Goal: Download file/media

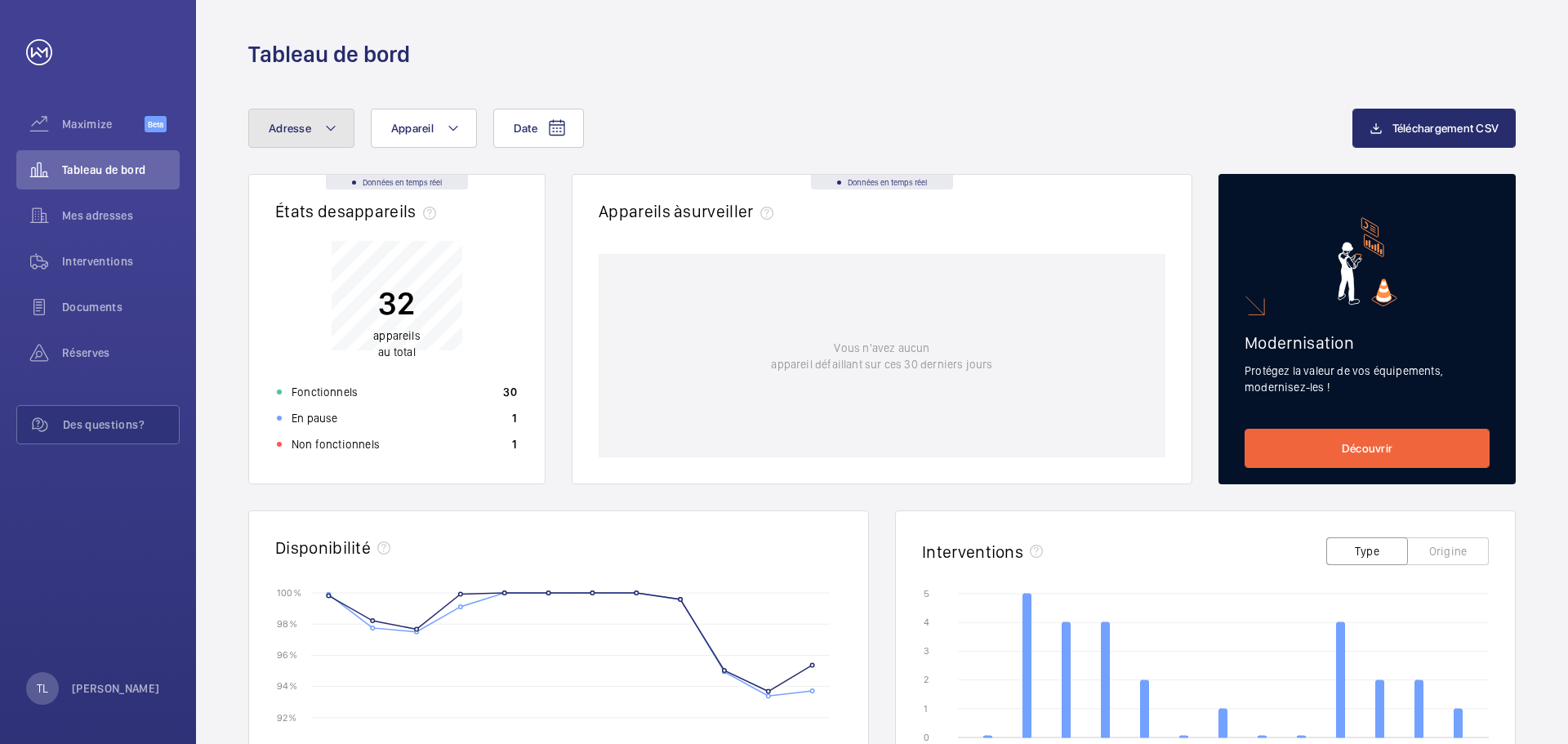
click at [341, 121] on button "Adresse" at bounding box center [302, 129] width 106 height 39
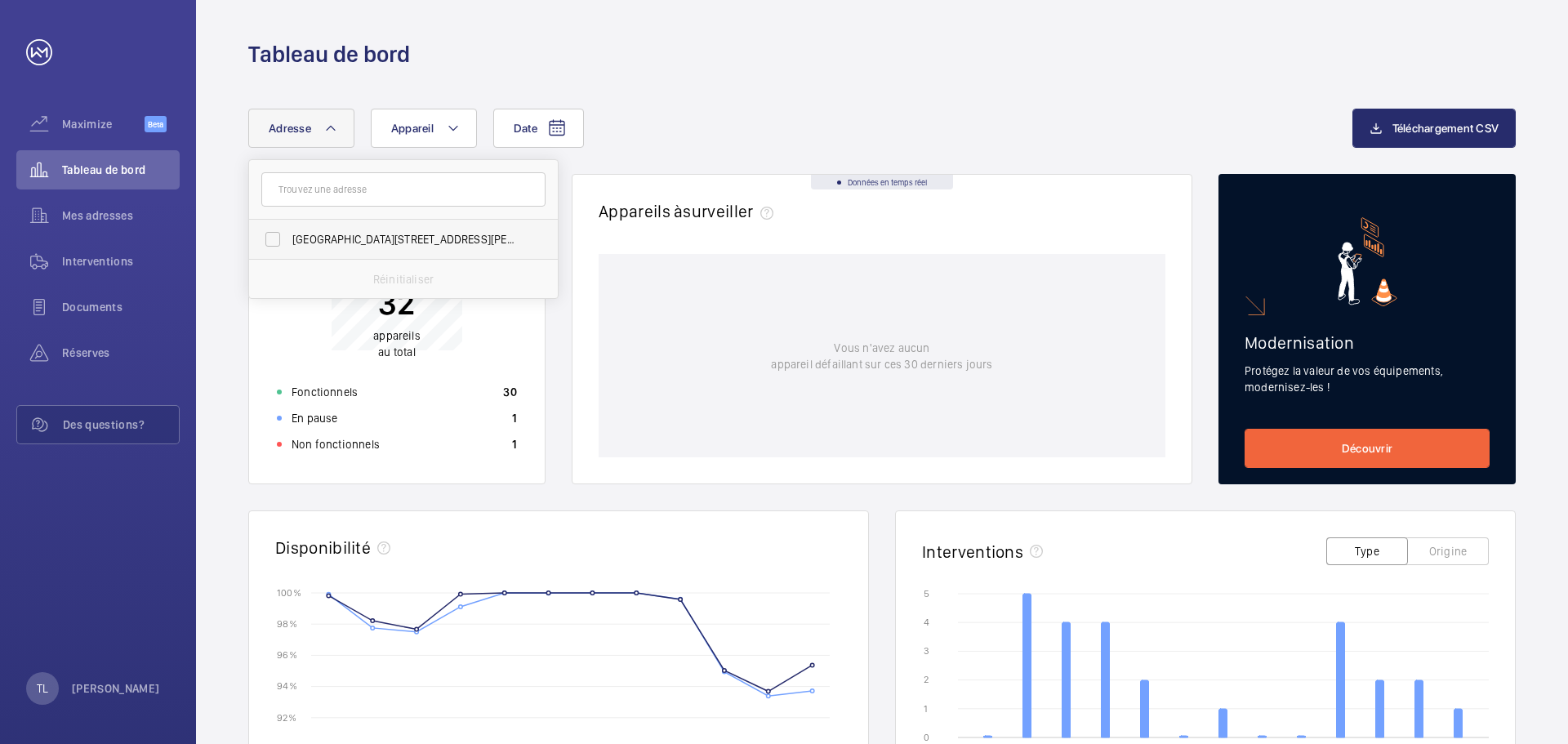
click at [323, 240] on span "[GEOGRAPHIC_DATA][STREET_ADDRESS][PERSON_NAME]" at bounding box center [404, 239] width 224 height 17
click at [290, 240] on input "[GEOGRAPHIC_DATA][STREET_ADDRESS][PERSON_NAME]" at bounding box center [272, 239] width 33 height 33
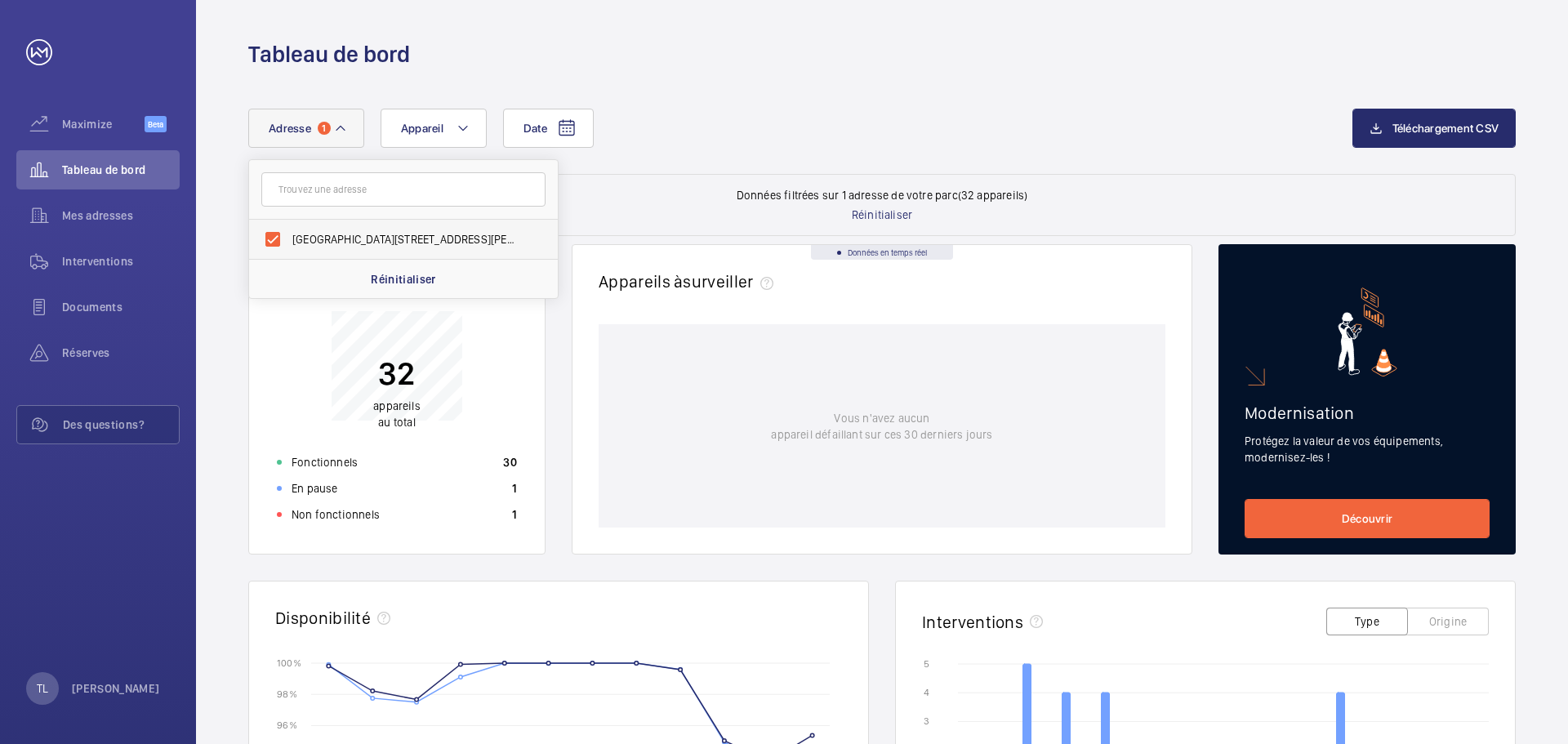
click at [380, 237] on span "[GEOGRAPHIC_DATA][STREET_ADDRESS][PERSON_NAME]" at bounding box center [404, 239] width 224 height 17
click at [290, 237] on input "[GEOGRAPHIC_DATA][STREET_ADDRESS][PERSON_NAME]" at bounding box center [272, 239] width 33 height 33
checkbox input "false"
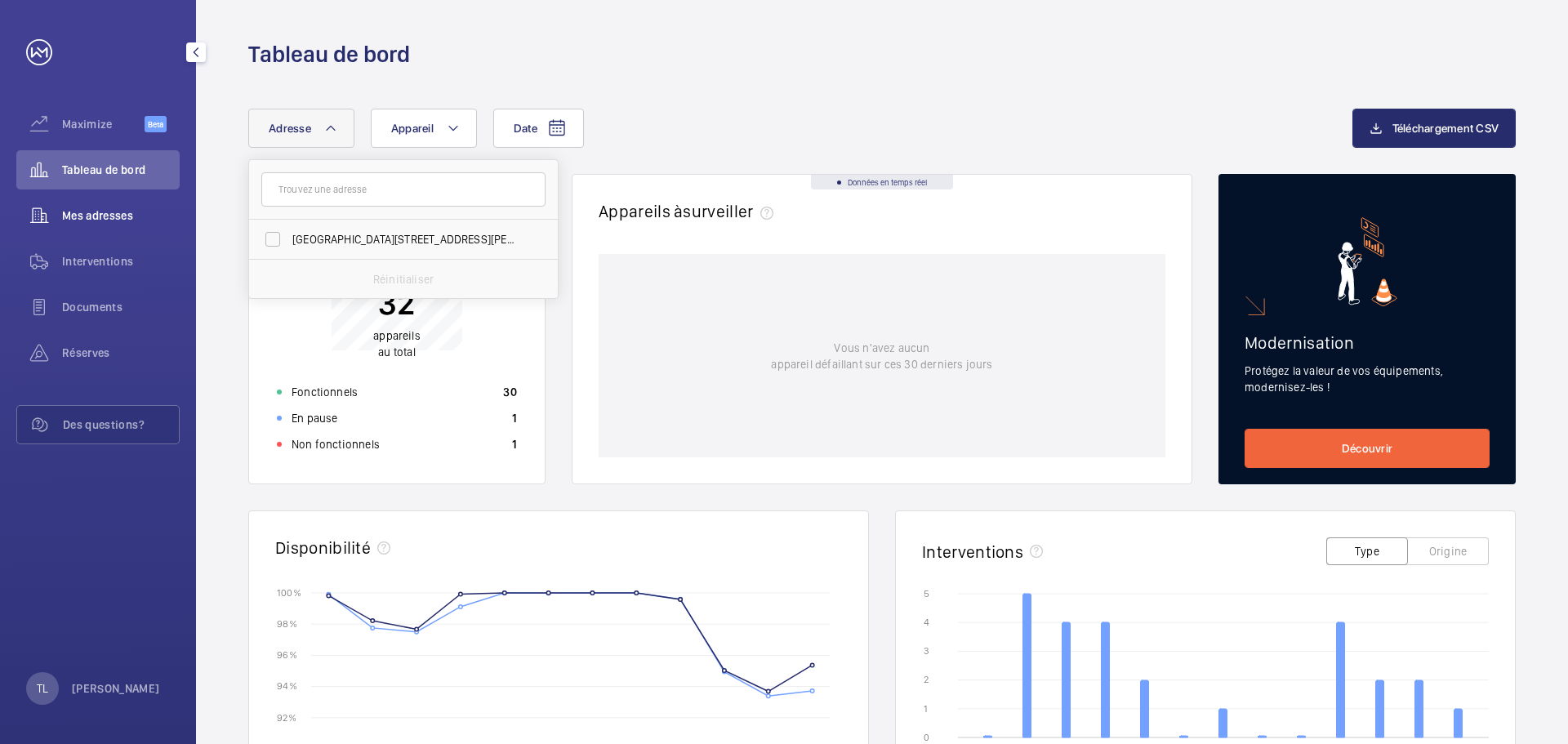
click at [88, 210] on span "Mes adresses" at bounding box center [121, 216] width 117 height 17
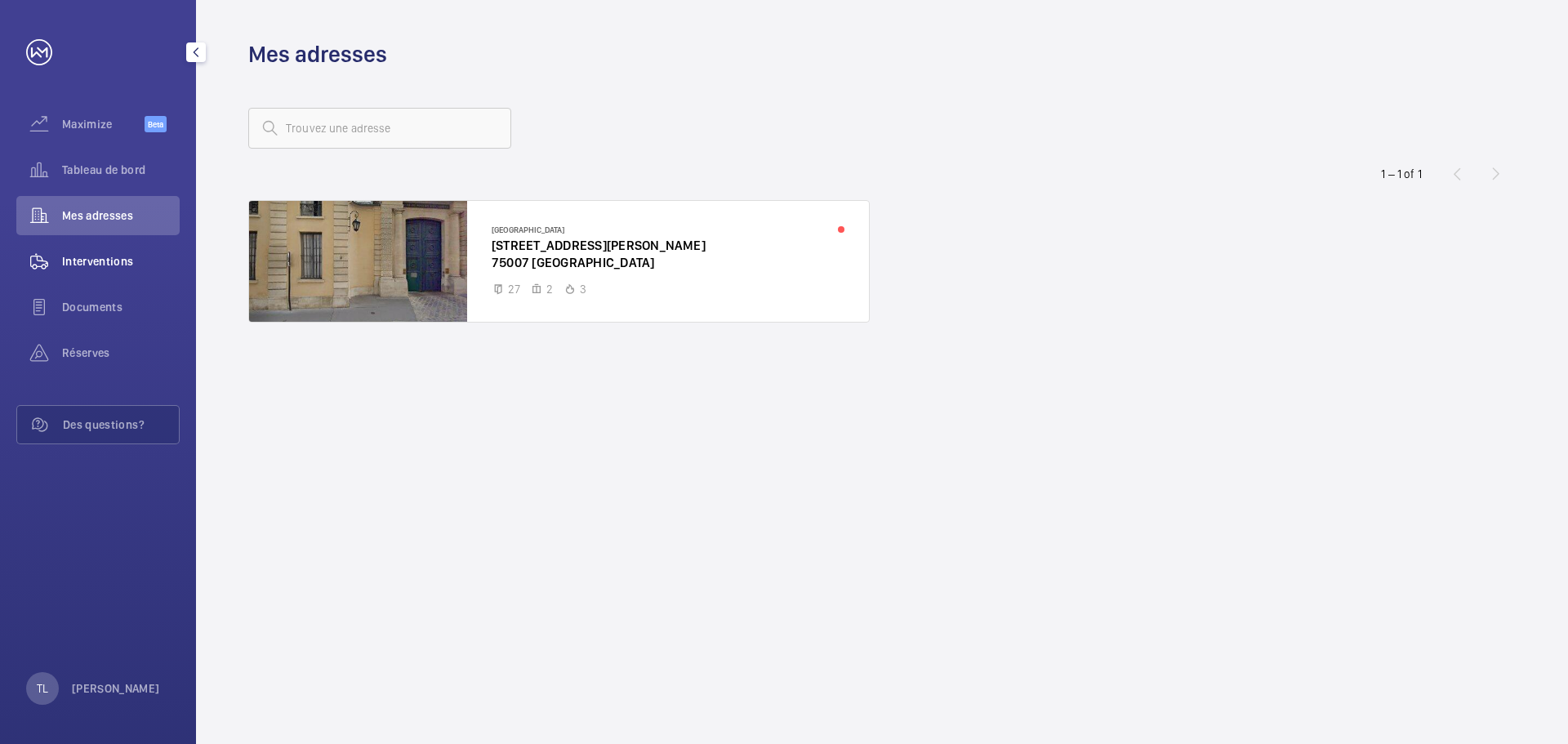
click at [75, 262] on span "Interventions" at bounding box center [121, 262] width 117 height 17
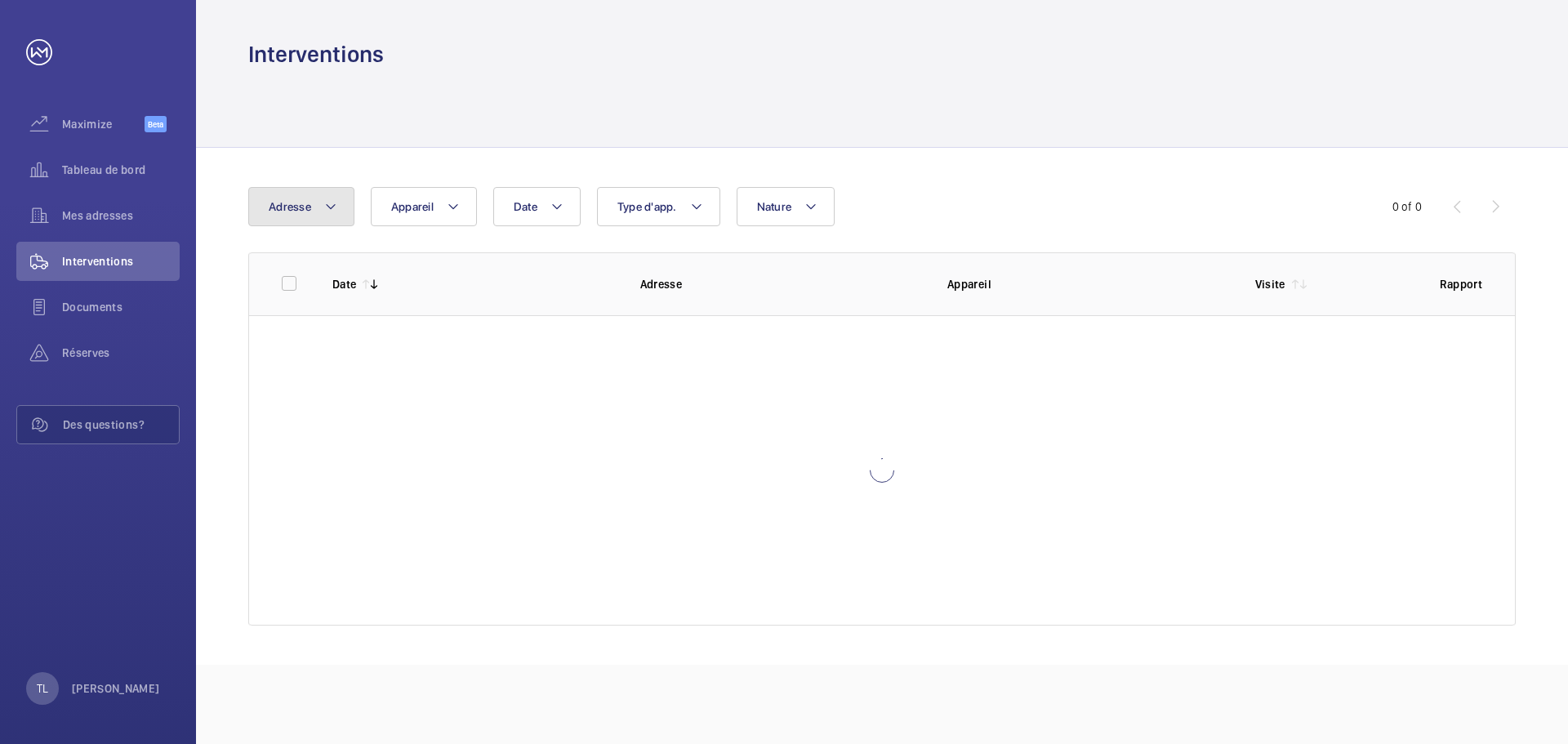
click at [321, 196] on button "Adresse" at bounding box center [302, 207] width 106 height 39
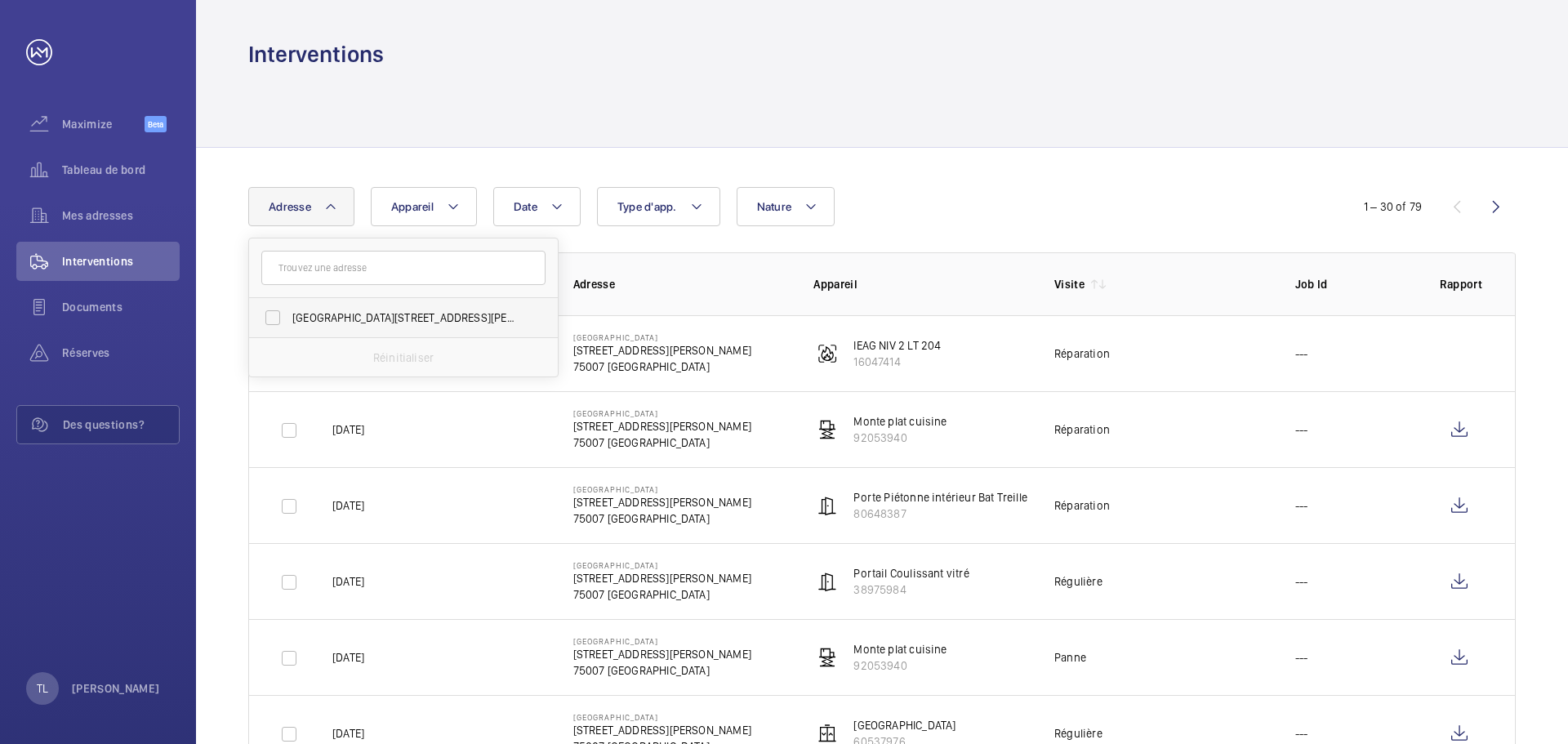
click at [343, 318] on span "[GEOGRAPHIC_DATA][STREET_ADDRESS][PERSON_NAME]" at bounding box center [404, 318] width 224 height 17
click at [290, 318] on input "[GEOGRAPHIC_DATA][STREET_ADDRESS][PERSON_NAME]" at bounding box center [272, 318] width 33 height 33
checkbox input "true"
click at [456, 216] on mat-icon at bounding box center [463, 206] width 13 height 20
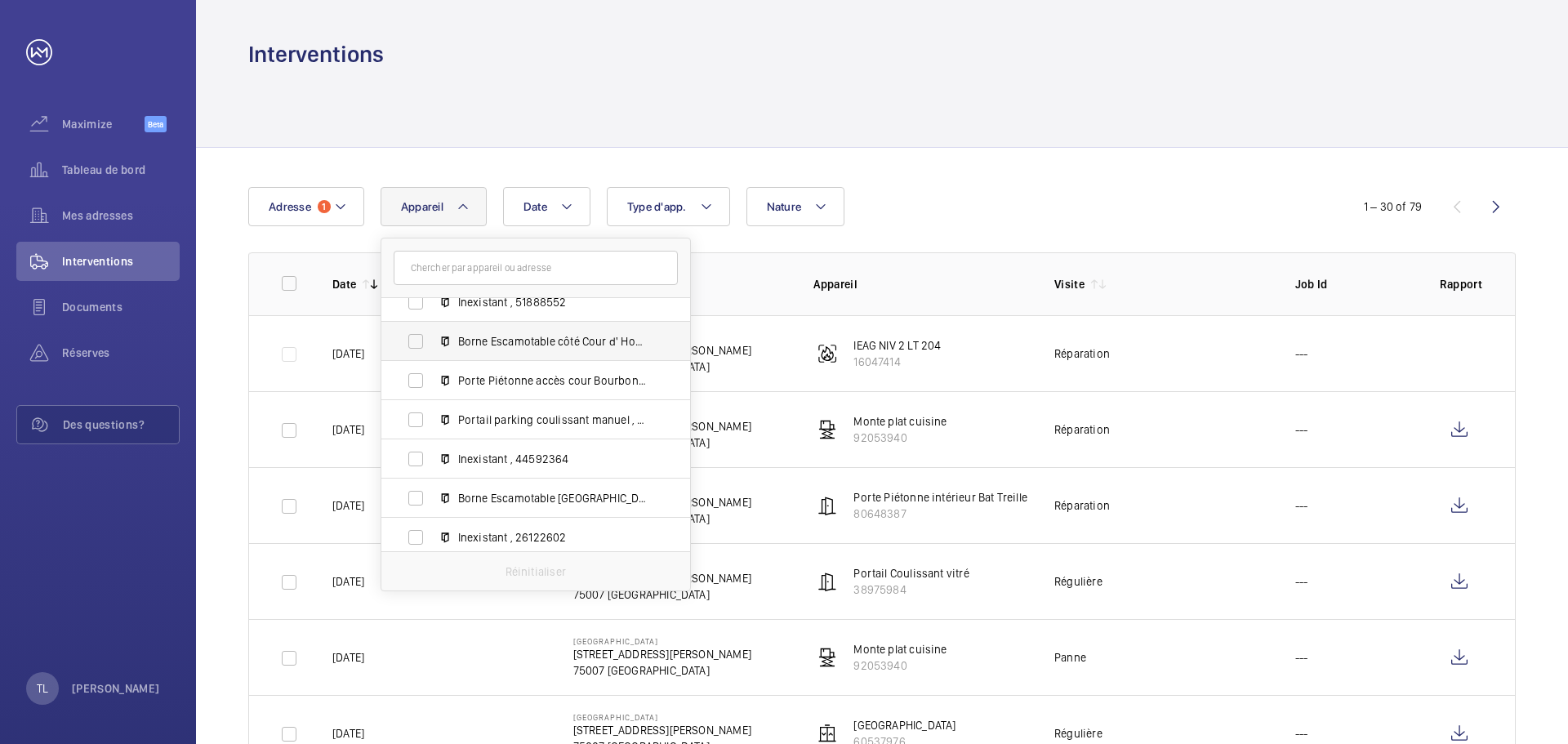
scroll to position [1041, 0]
click at [440, 274] on input "text" at bounding box center [535, 267] width 284 height 34
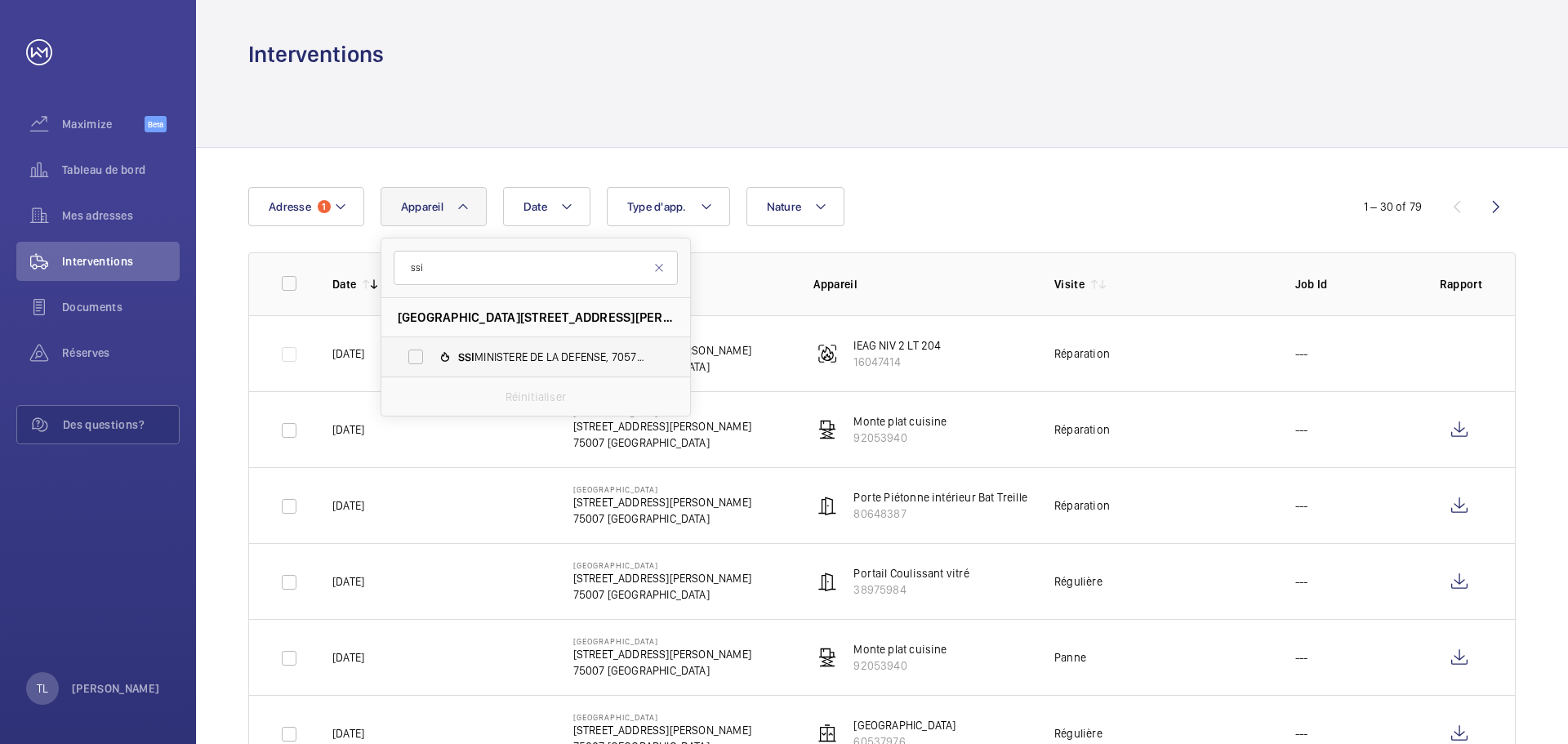
type input "ssi"
click at [502, 349] on span "[DEMOGRAPHIC_DATA] MINISTERE DE LA DEFENSE, 70578665" at bounding box center [553, 358] width 190 height 17
click at [432, 349] on input "[DEMOGRAPHIC_DATA] MINISTERE DE LA DEFENSE, 70578665" at bounding box center [415, 357] width 33 height 33
checkbox input "true"
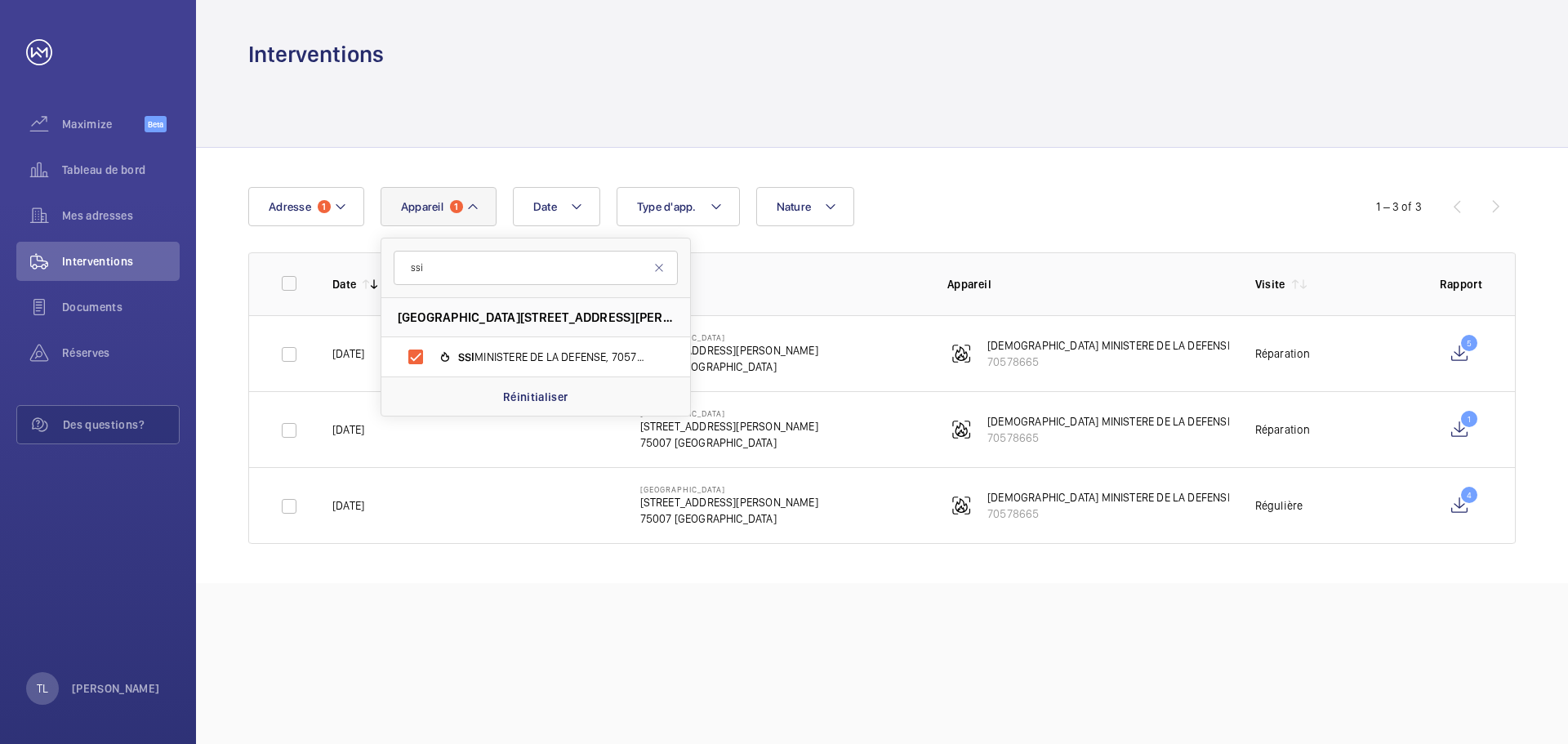
click at [688, 89] on div at bounding box center [883, 108] width 1268 height 77
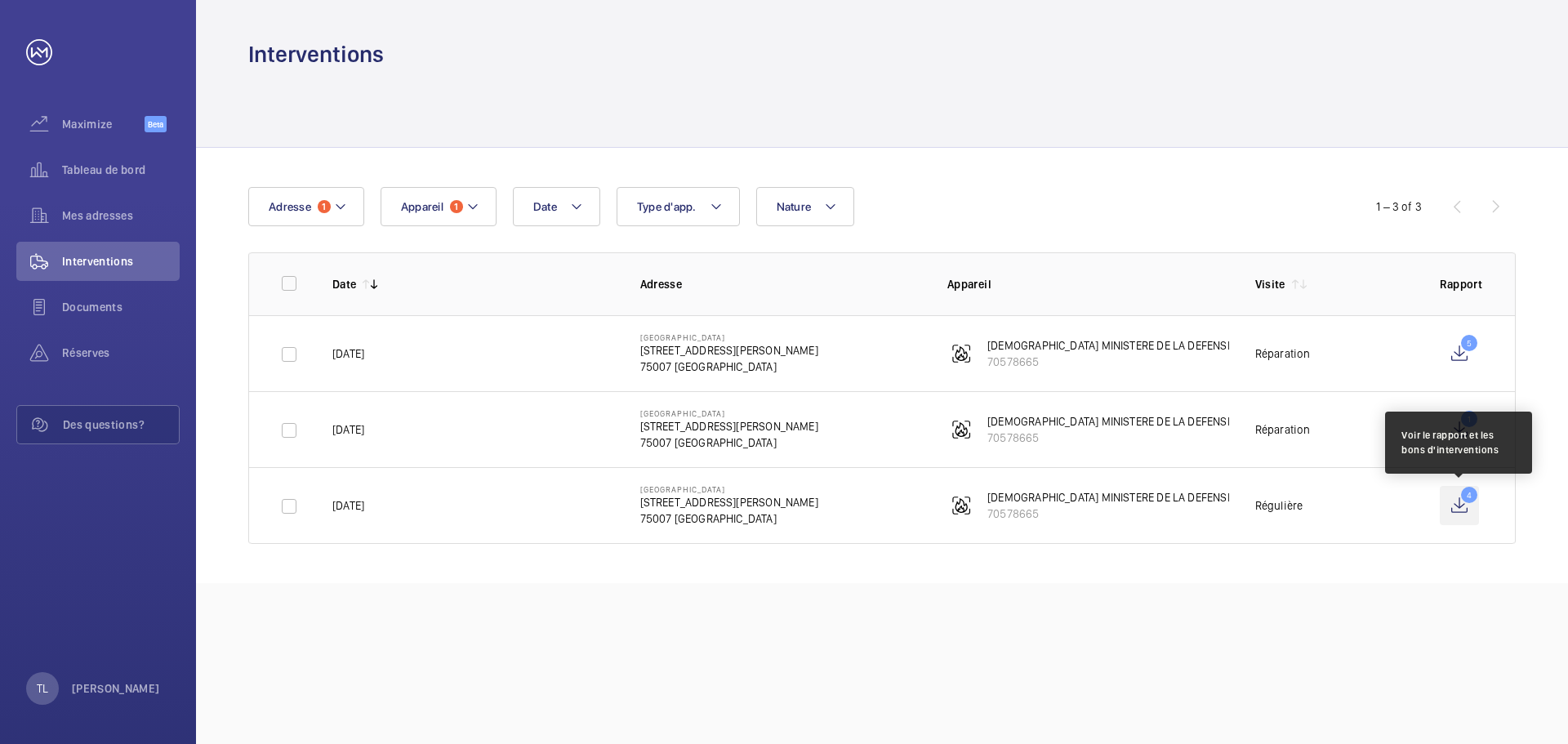
click at [1456, 506] on wm-front-icon-button "4" at bounding box center [1460, 506] width 39 height 39
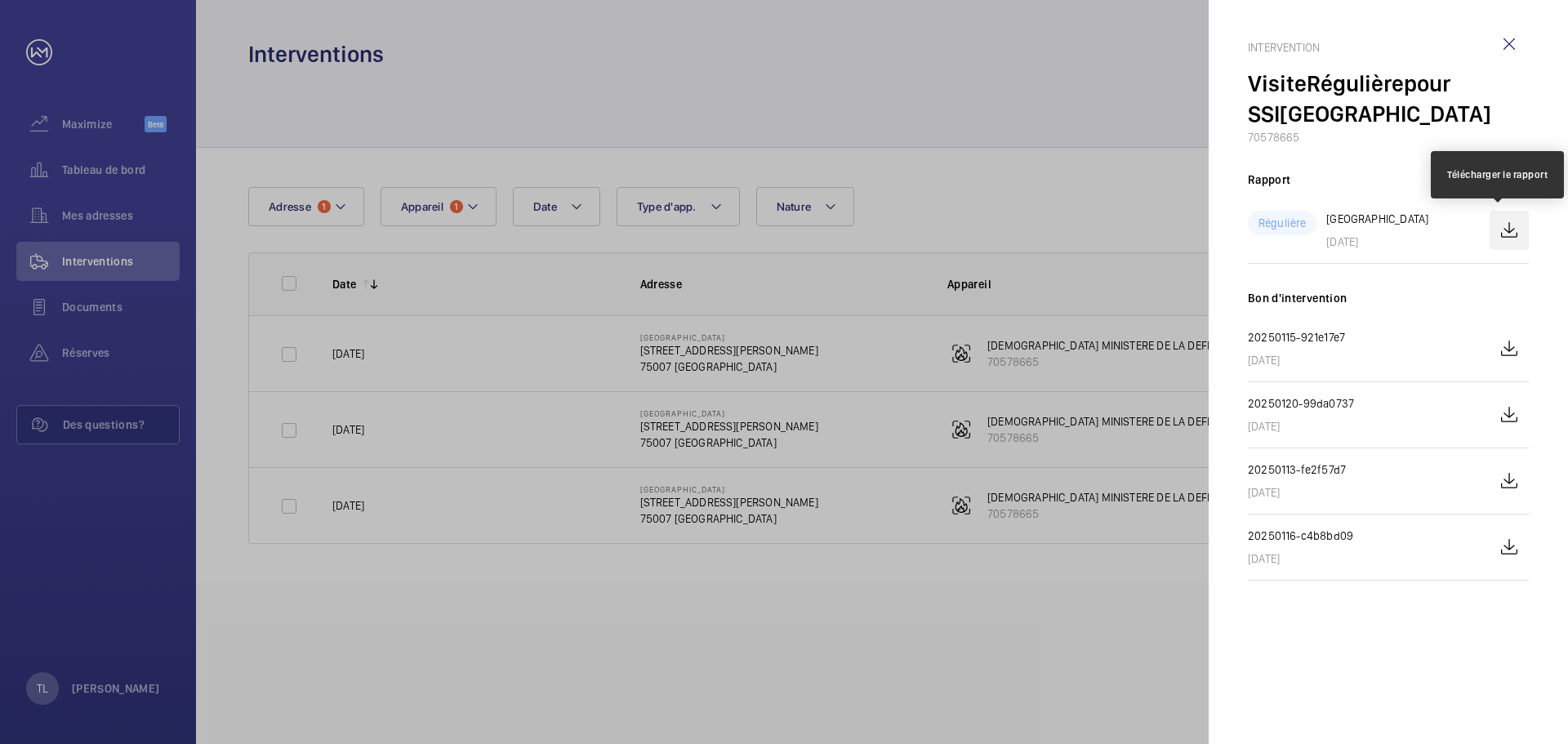
click at [1511, 228] on wm-front-icon-button at bounding box center [1509, 230] width 39 height 39
